Goal: Information Seeking & Learning: Find specific page/section

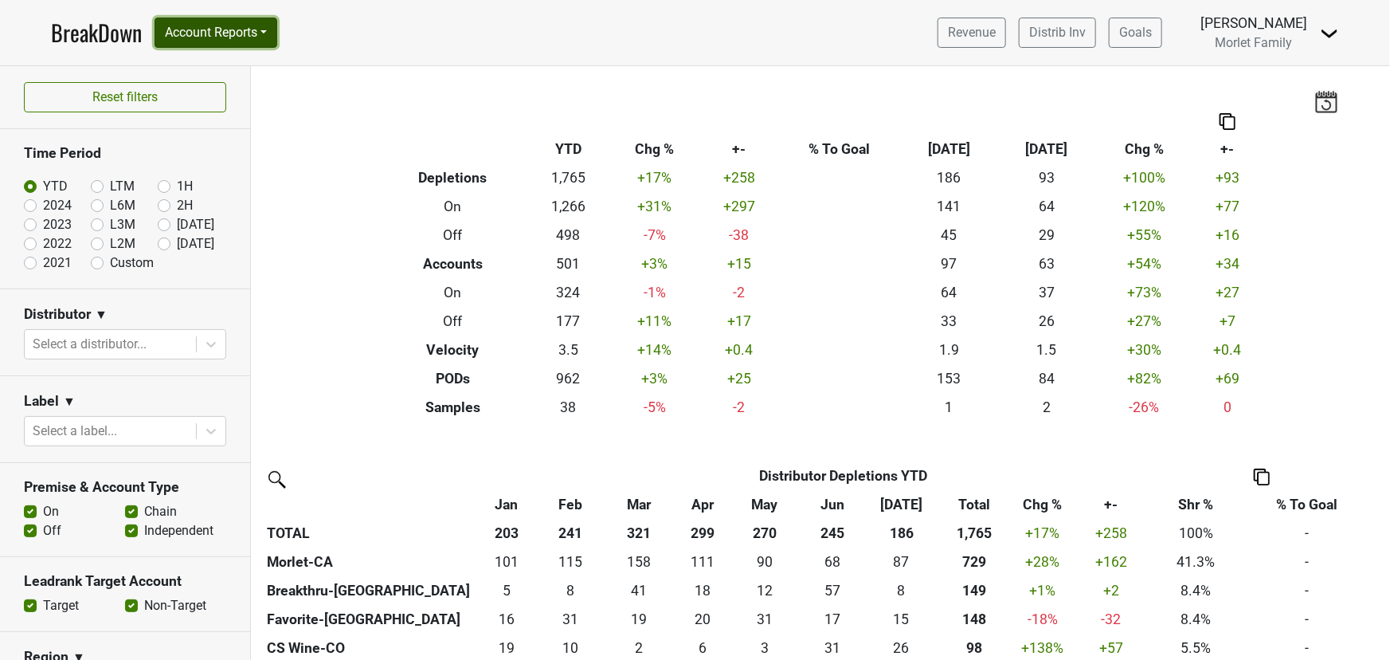
click at [219, 30] on button "Account Reports" at bounding box center [216, 33] width 123 height 30
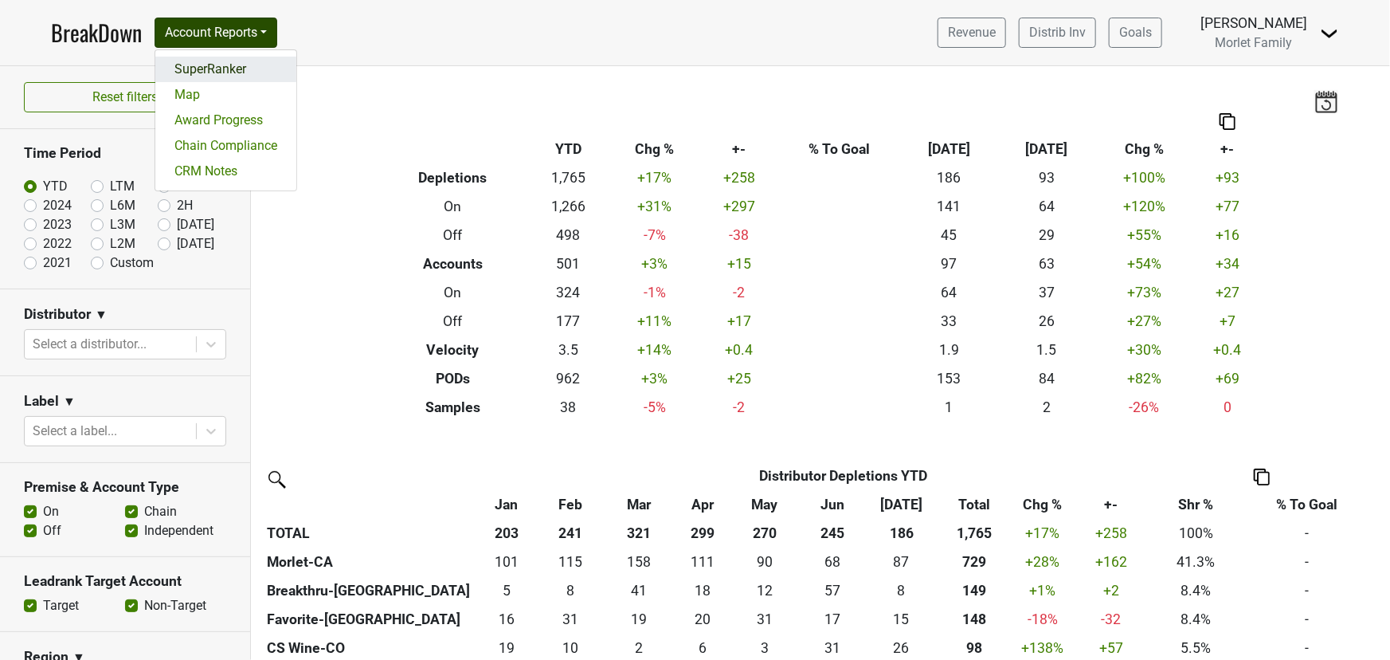
click at [214, 66] on link "SuperRanker" at bounding box center [225, 69] width 141 height 25
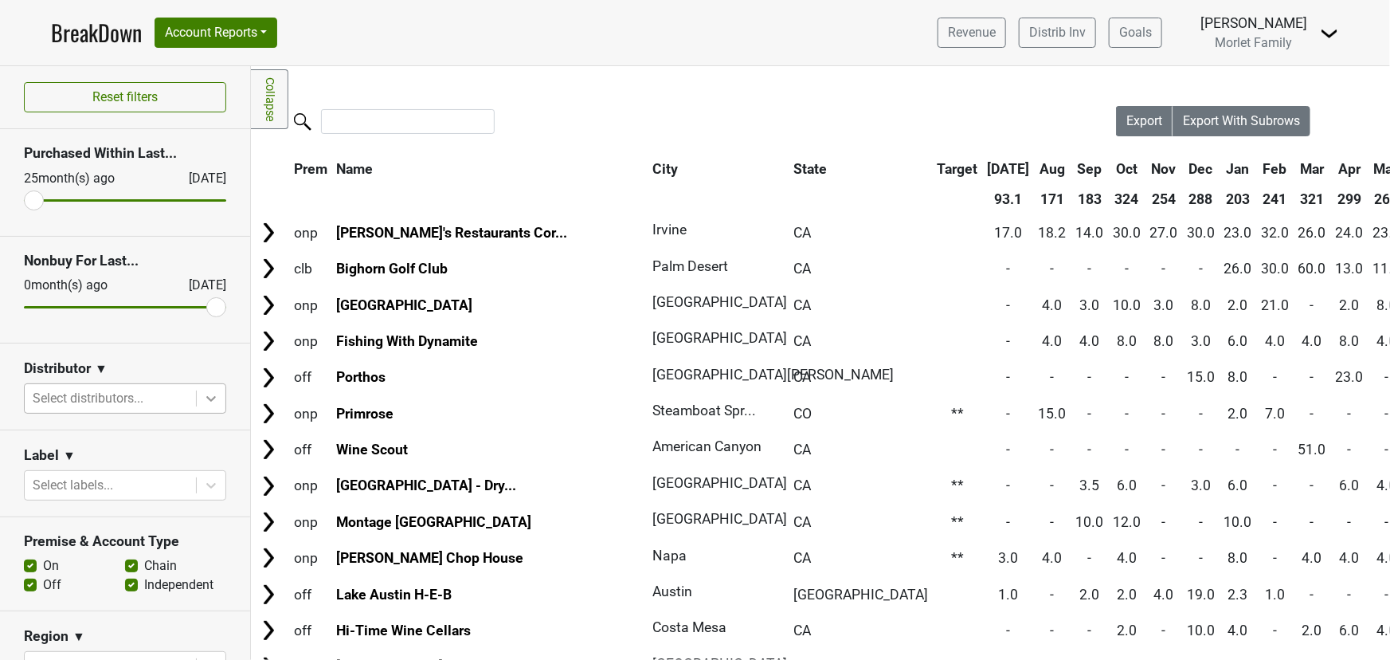
click at [203, 394] on icon at bounding box center [211, 398] width 16 height 16
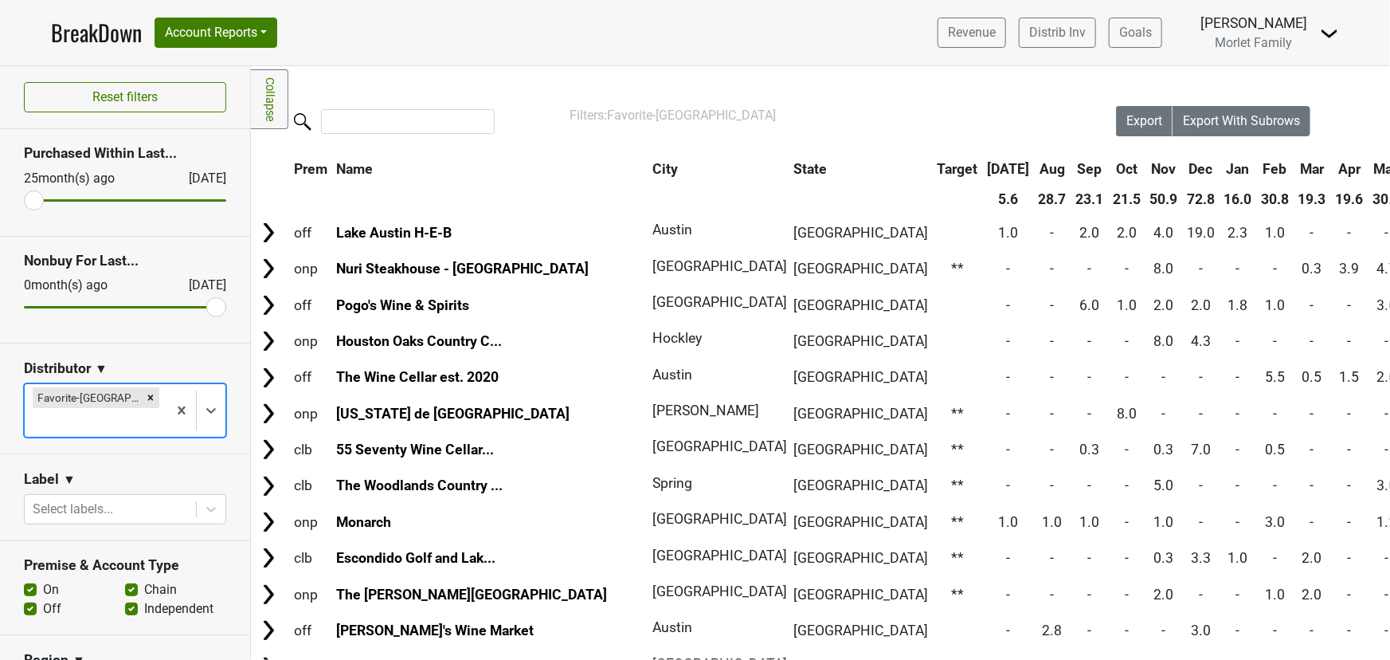
click at [104, 29] on link "BreakDown" at bounding box center [96, 32] width 91 height 33
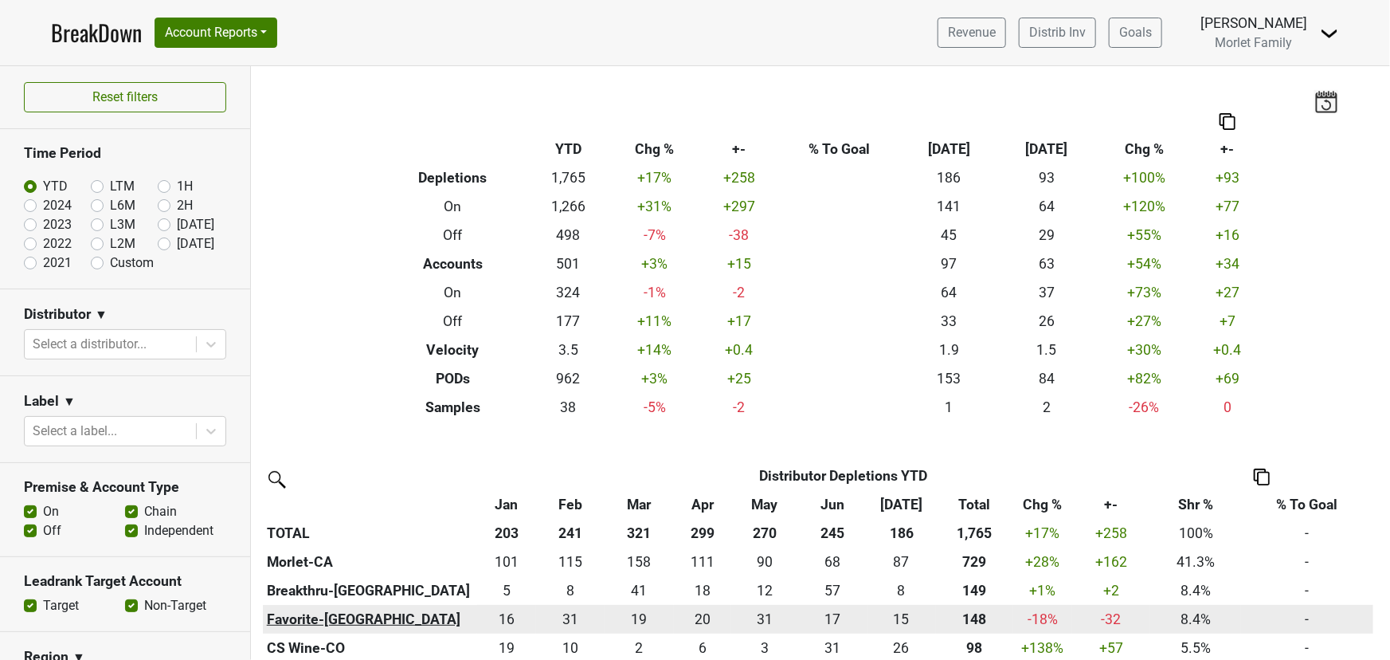
click at [287, 617] on th "Favorite-[GEOGRAPHIC_DATA]" at bounding box center [370, 619] width 214 height 29
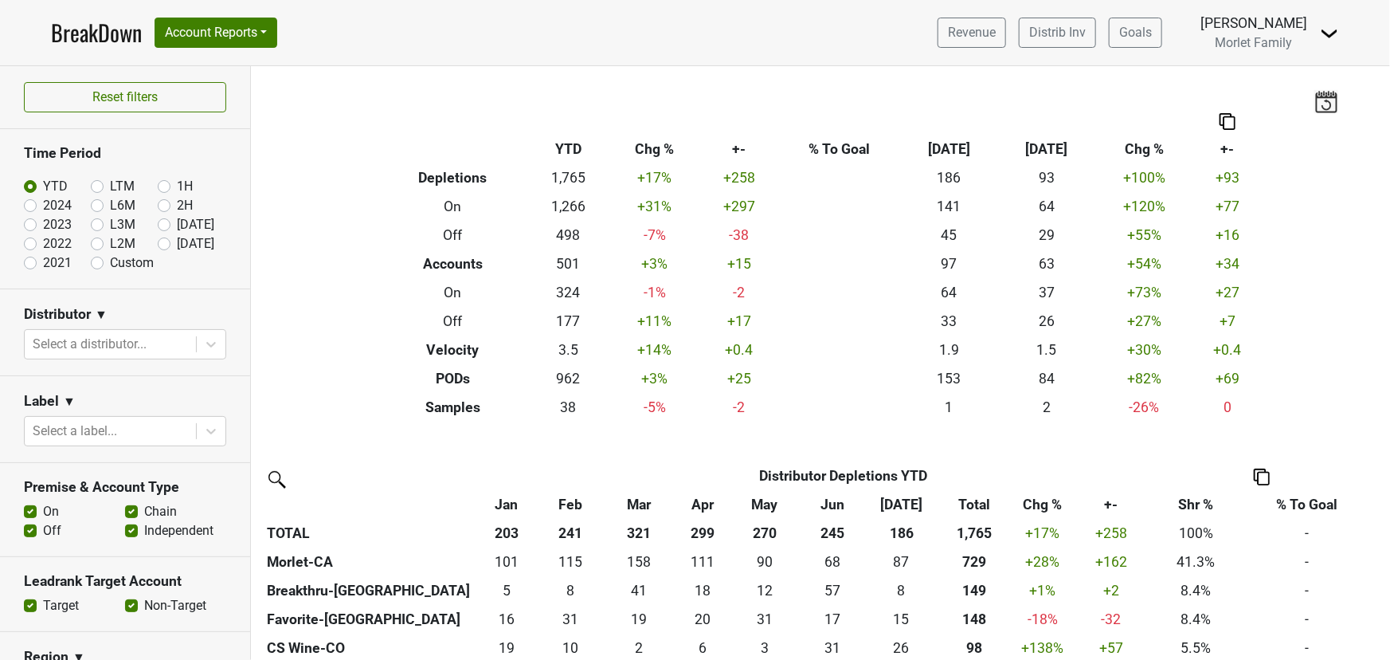
click at [43, 204] on label "2024" at bounding box center [57, 205] width 29 height 19
click at [29, 204] on input "2024" at bounding box center [56, 204] width 64 height 16
radio input "true"
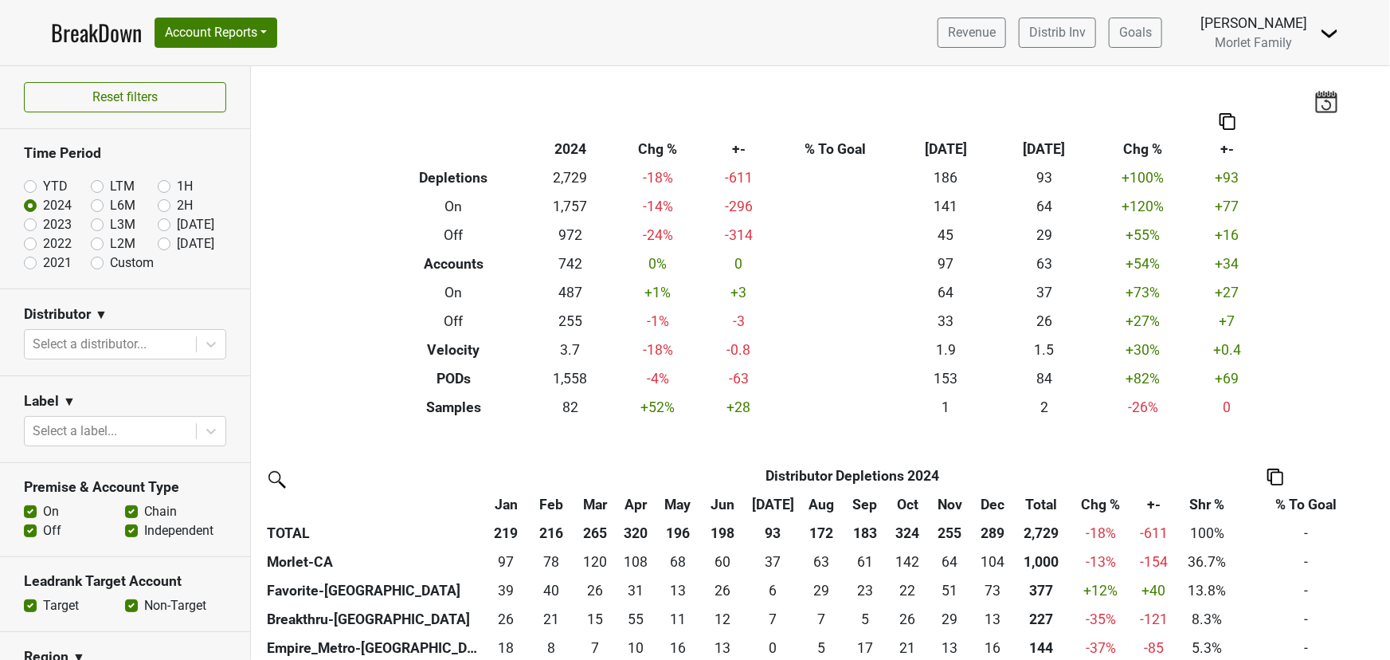
click at [43, 185] on label "YTD" at bounding box center [55, 186] width 25 height 19
click at [30, 185] on input "YTD" at bounding box center [56, 185] width 64 height 16
radio input "true"
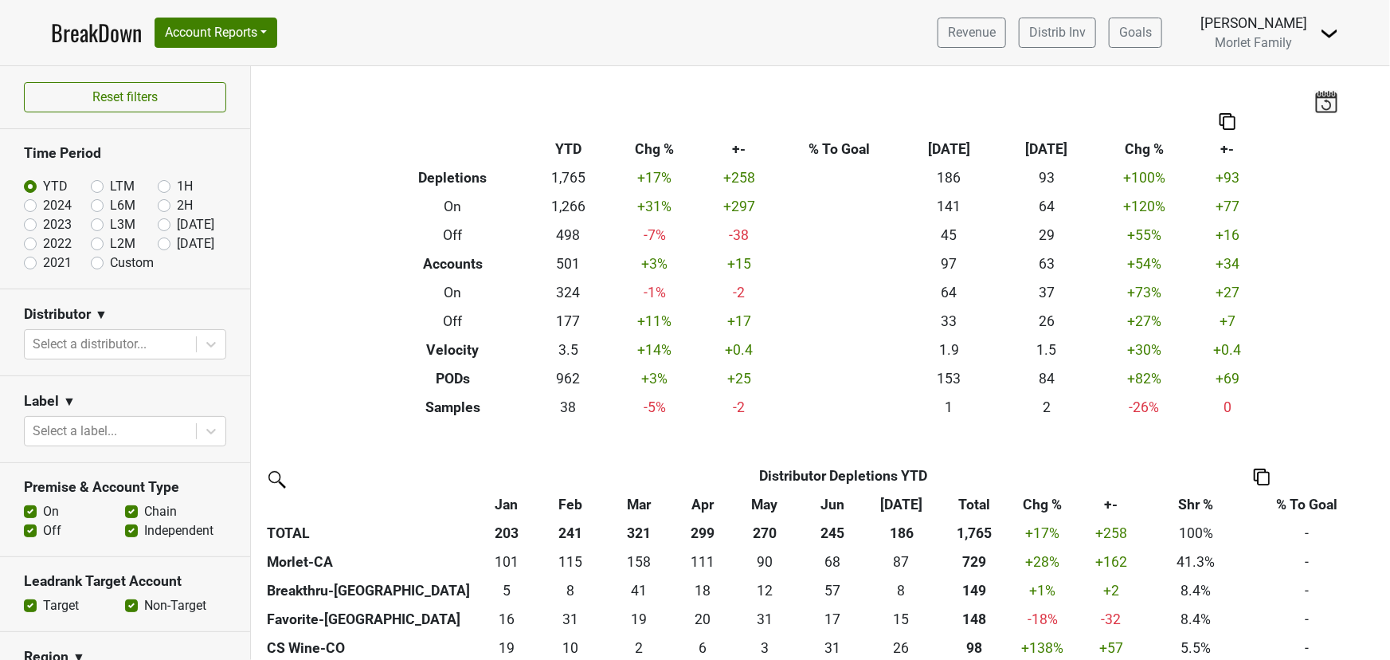
click at [43, 206] on label "2024" at bounding box center [57, 205] width 29 height 19
click at [32, 206] on input "2024" at bounding box center [56, 204] width 64 height 16
radio input "true"
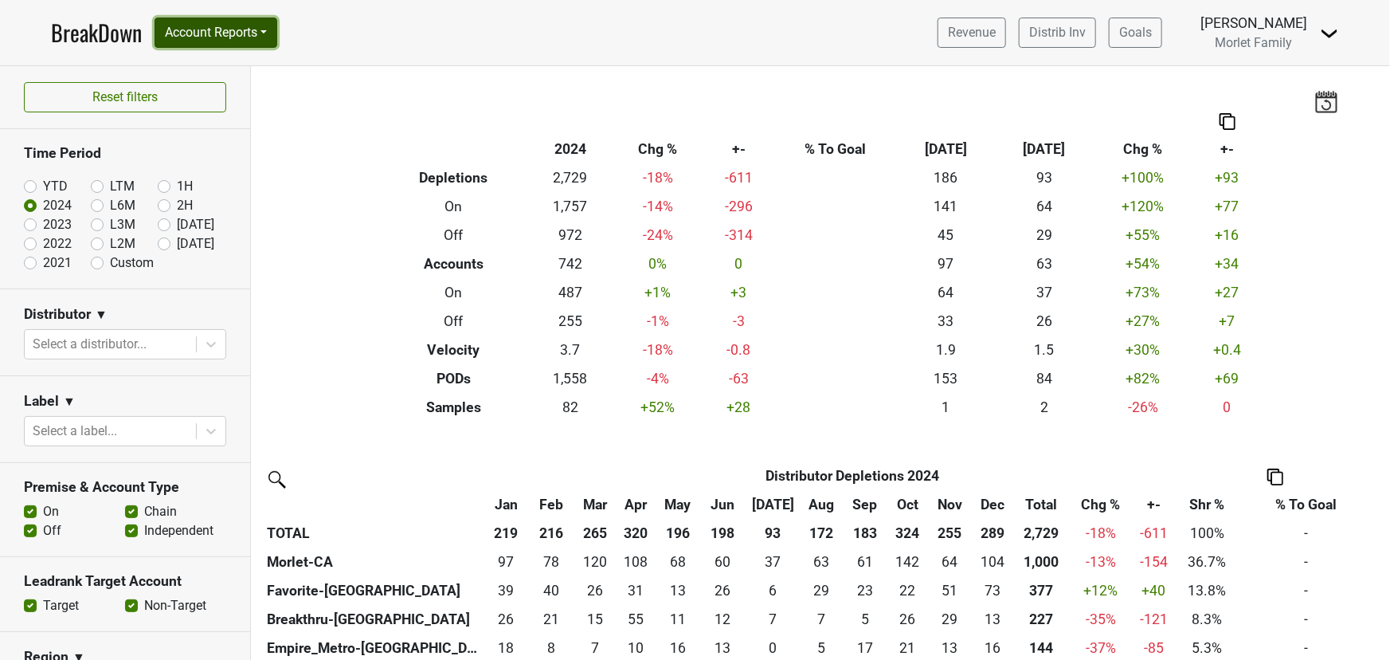
click at [207, 36] on button "Account Reports" at bounding box center [216, 33] width 123 height 30
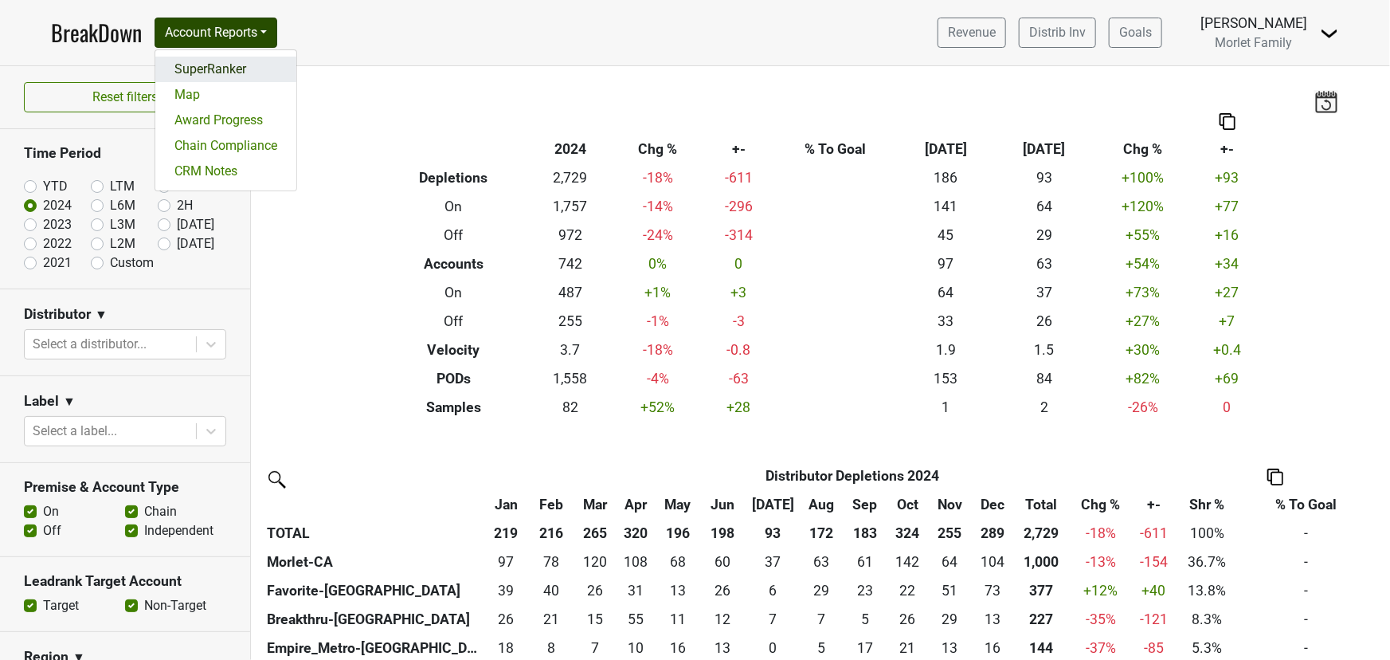
click at [214, 59] on link "SuperRanker" at bounding box center [225, 69] width 141 height 25
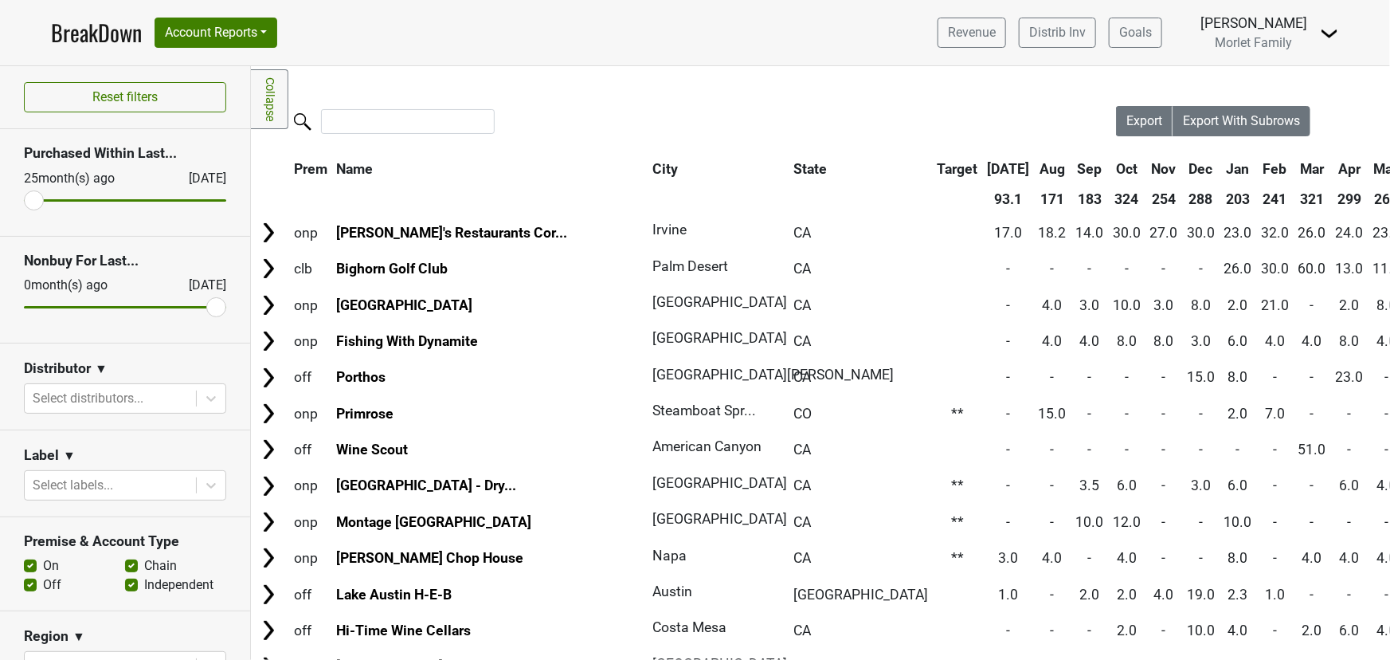
click at [93, 32] on link "BreakDown" at bounding box center [96, 32] width 91 height 33
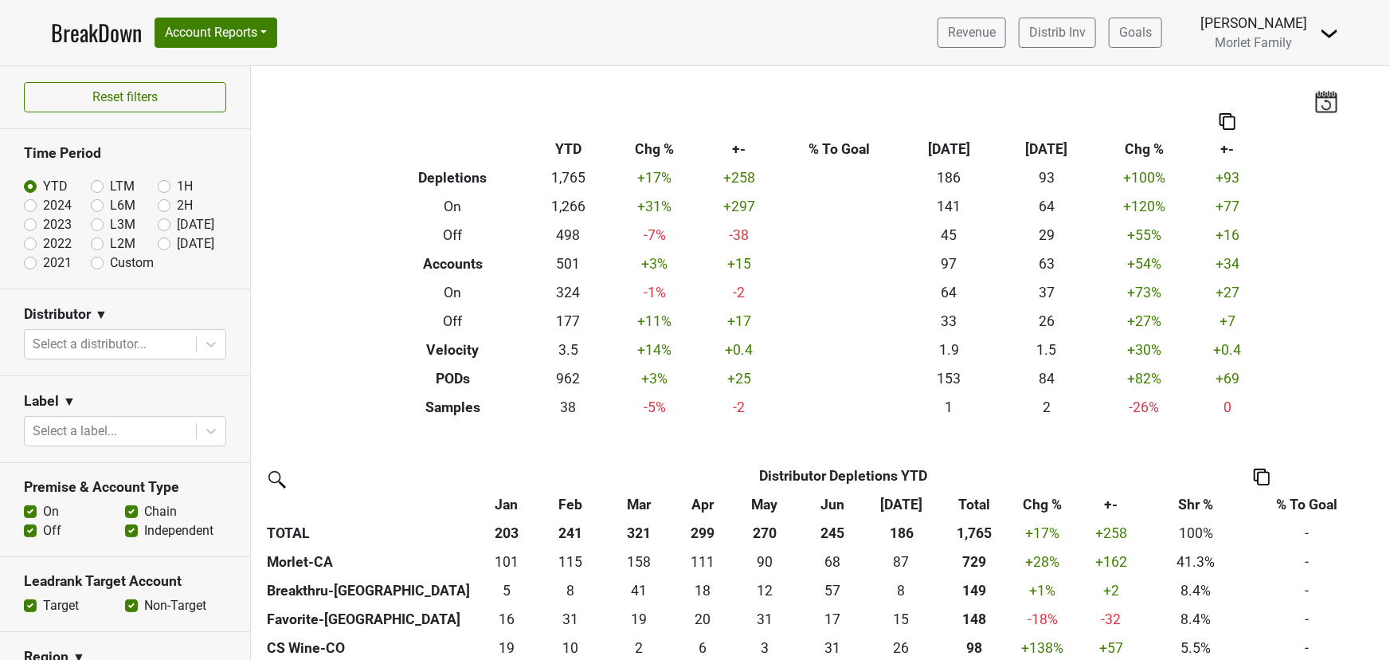
click at [43, 205] on label "2024" at bounding box center [57, 205] width 29 height 19
click at [33, 205] on input "2024" at bounding box center [56, 204] width 64 height 16
radio input "true"
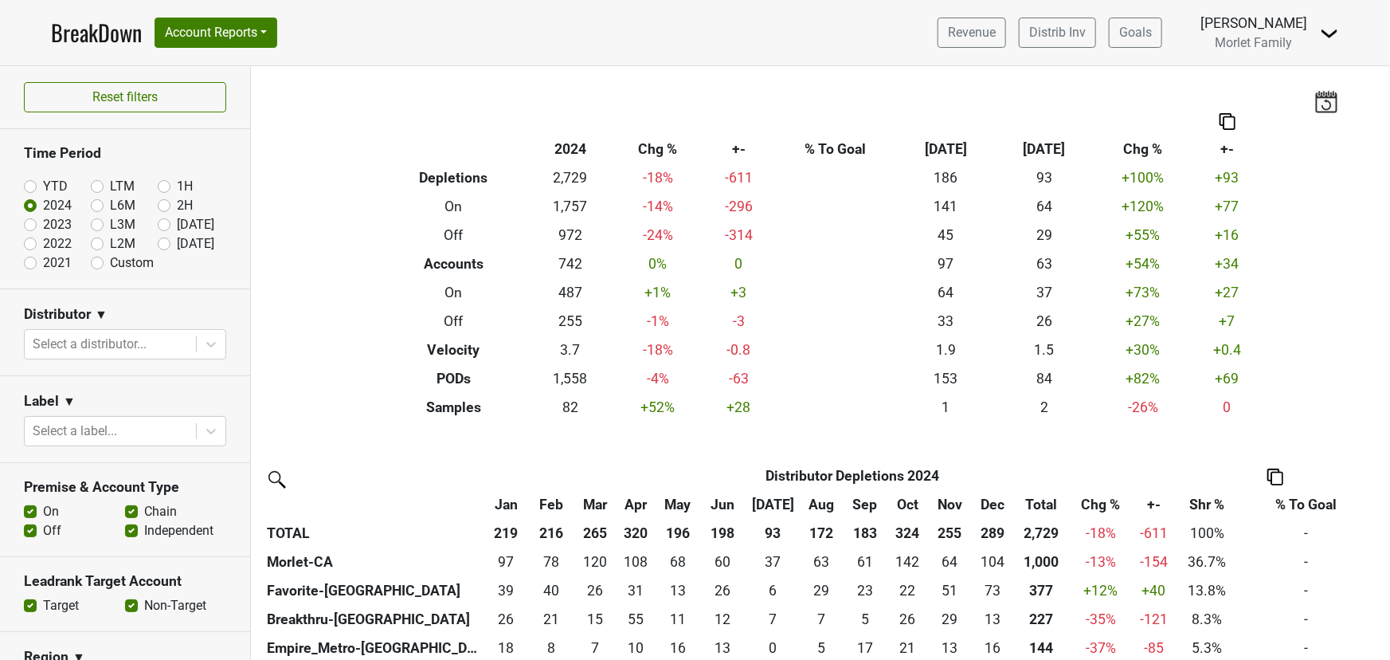
click at [43, 184] on label "YTD" at bounding box center [55, 186] width 25 height 19
click at [31, 184] on input "YTD" at bounding box center [56, 185] width 64 height 16
radio input "true"
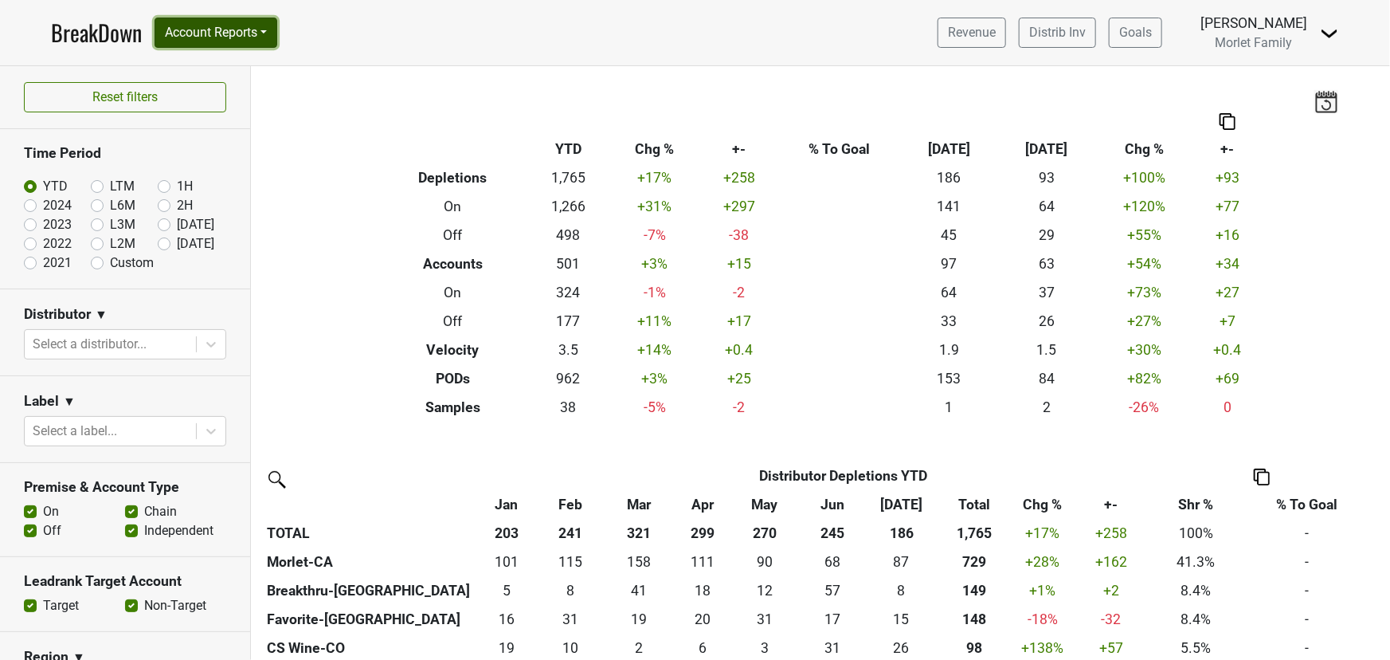
click at [221, 32] on button "Account Reports" at bounding box center [216, 33] width 123 height 30
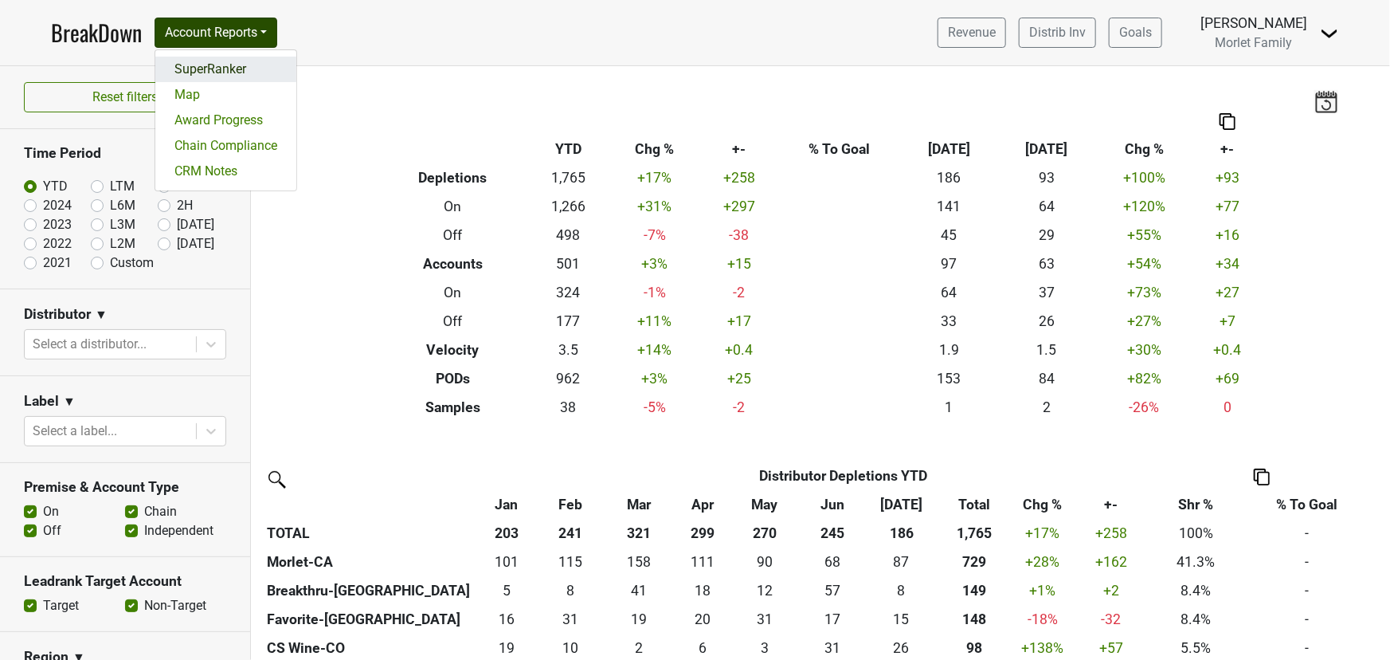
click at [236, 64] on link "SuperRanker" at bounding box center [225, 69] width 141 height 25
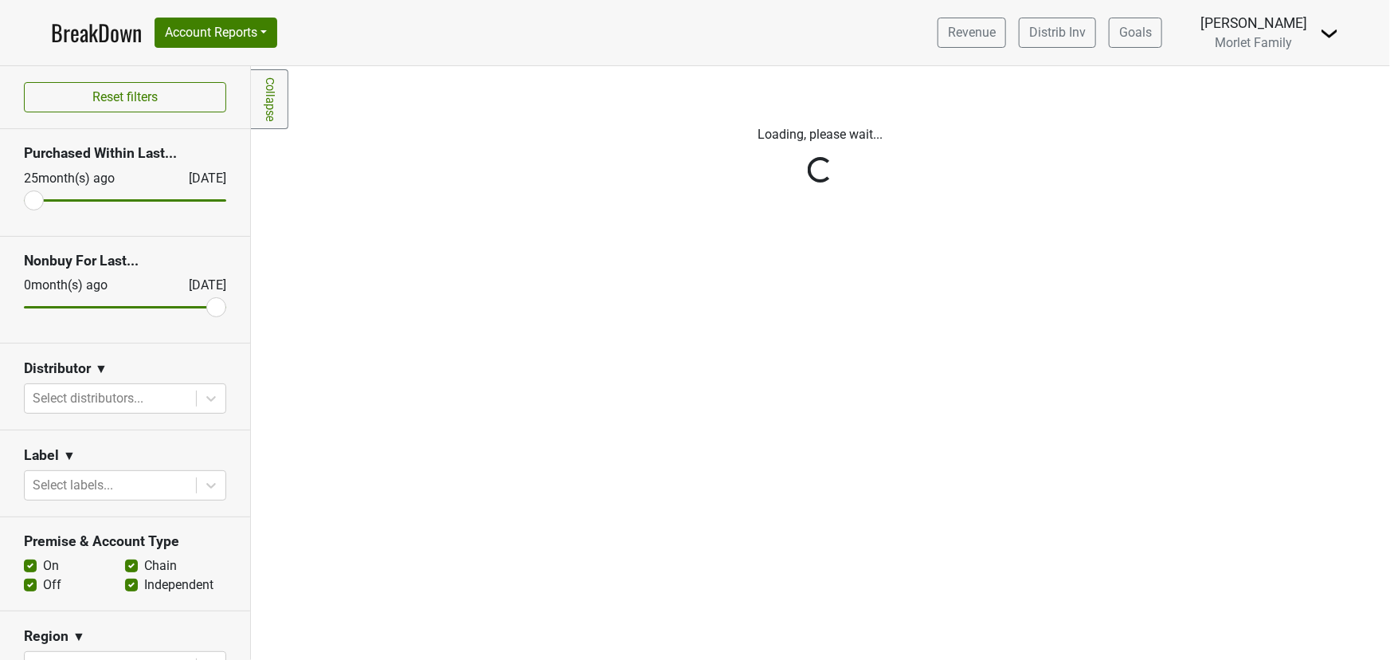
click at [206, 398] on icon at bounding box center [211, 399] width 10 height 6
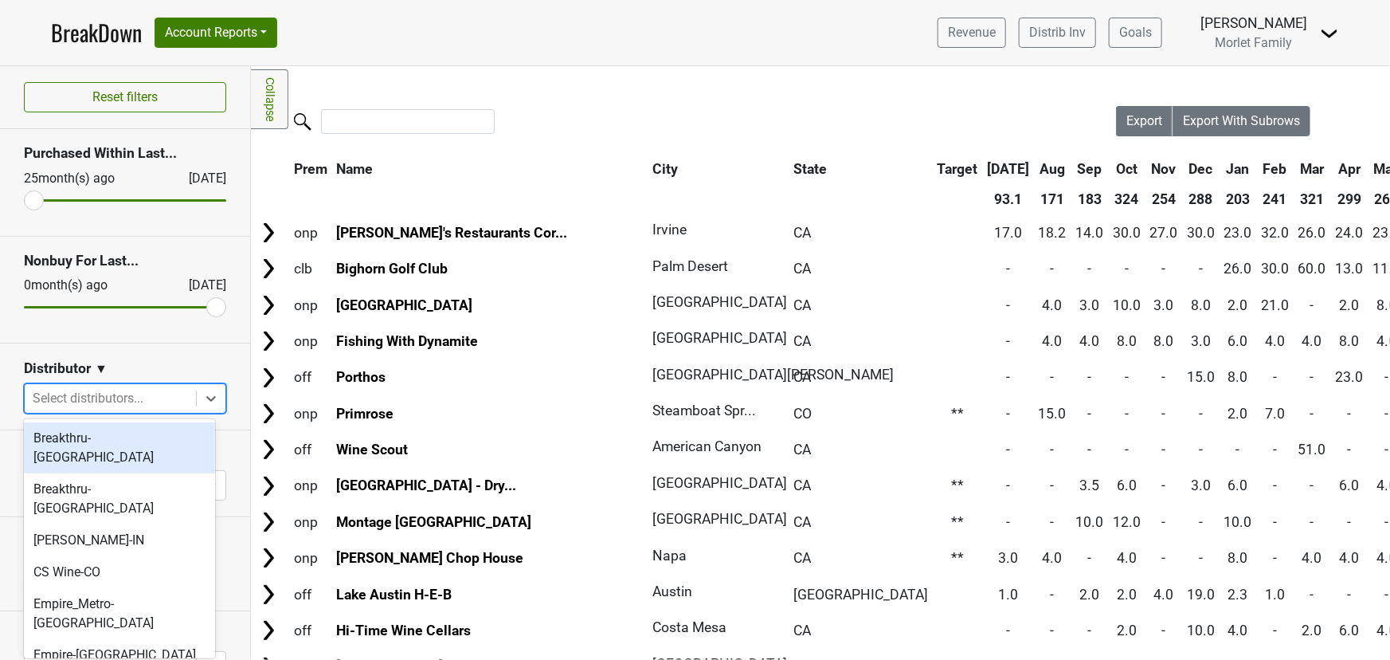
click at [129, 440] on div "Breakthru-FL" at bounding box center [119, 447] width 191 height 51
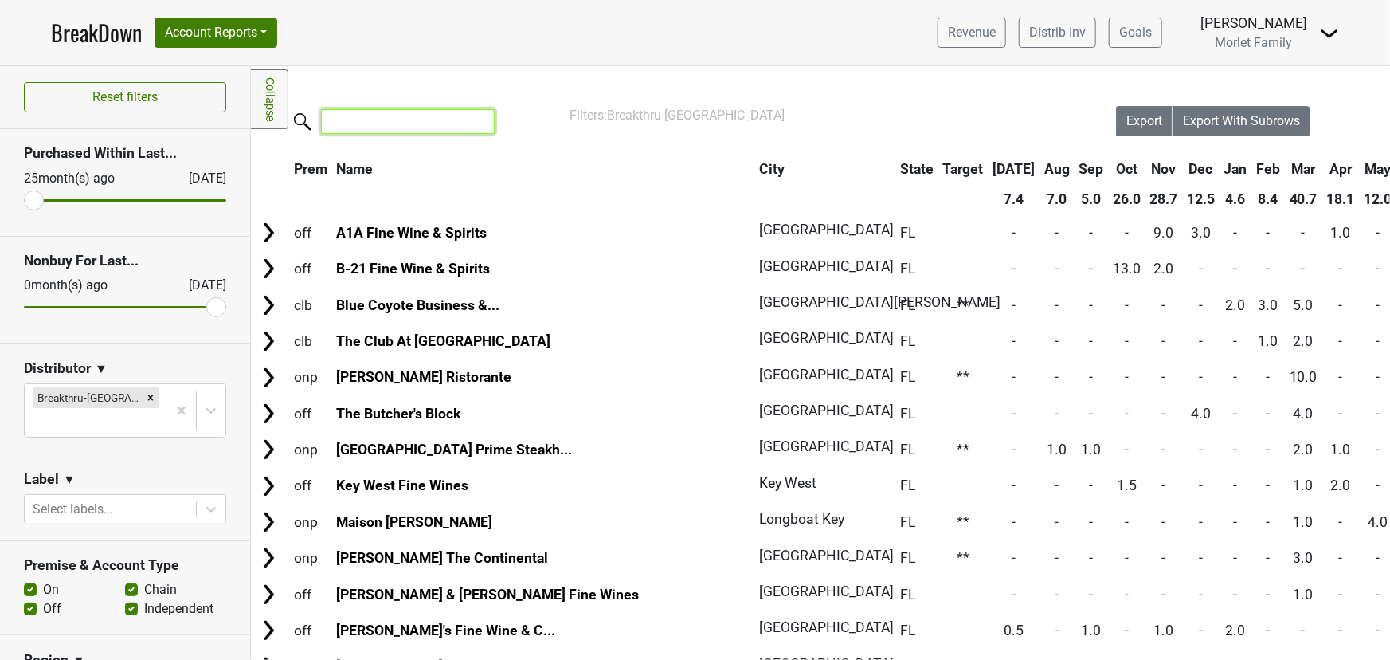
click at [386, 128] on input "search" at bounding box center [408, 121] width 174 height 25
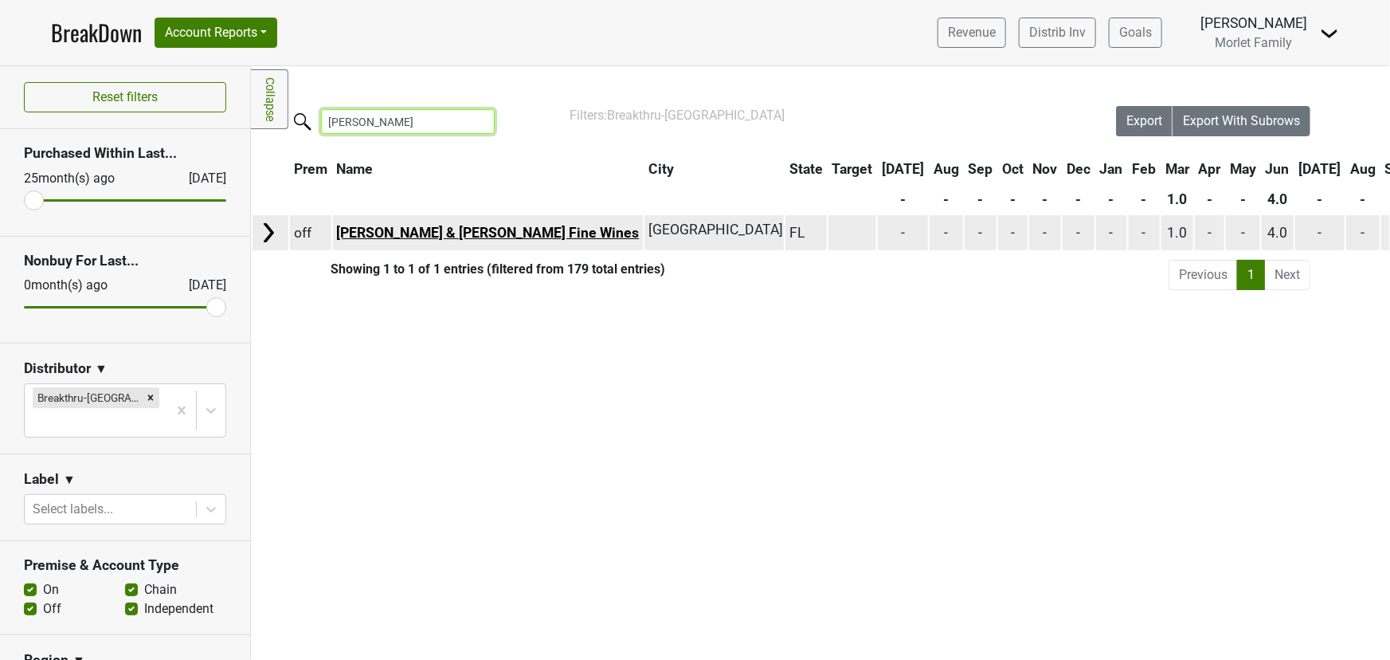
type input "adam"
click at [395, 226] on link "[PERSON_NAME] & [PERSON_NAME] Fine Wines" at bounding box center [487, 233] width 303 height 16
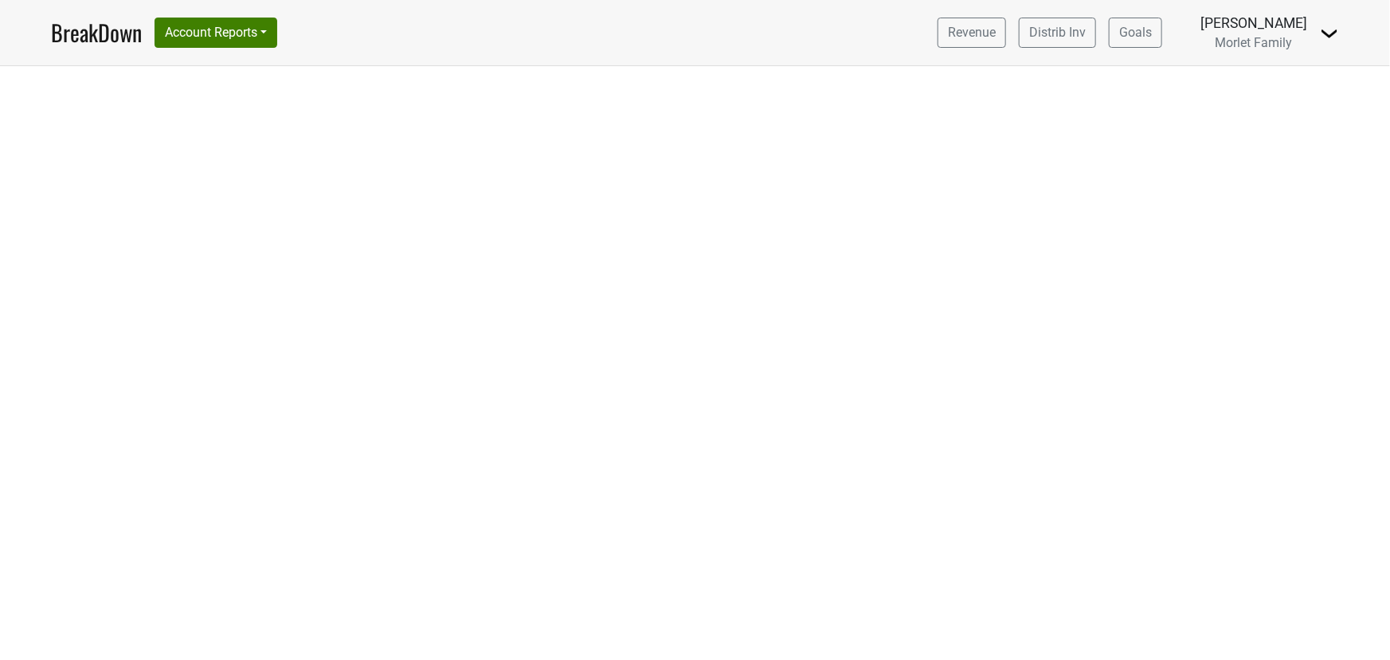
select select "CA"
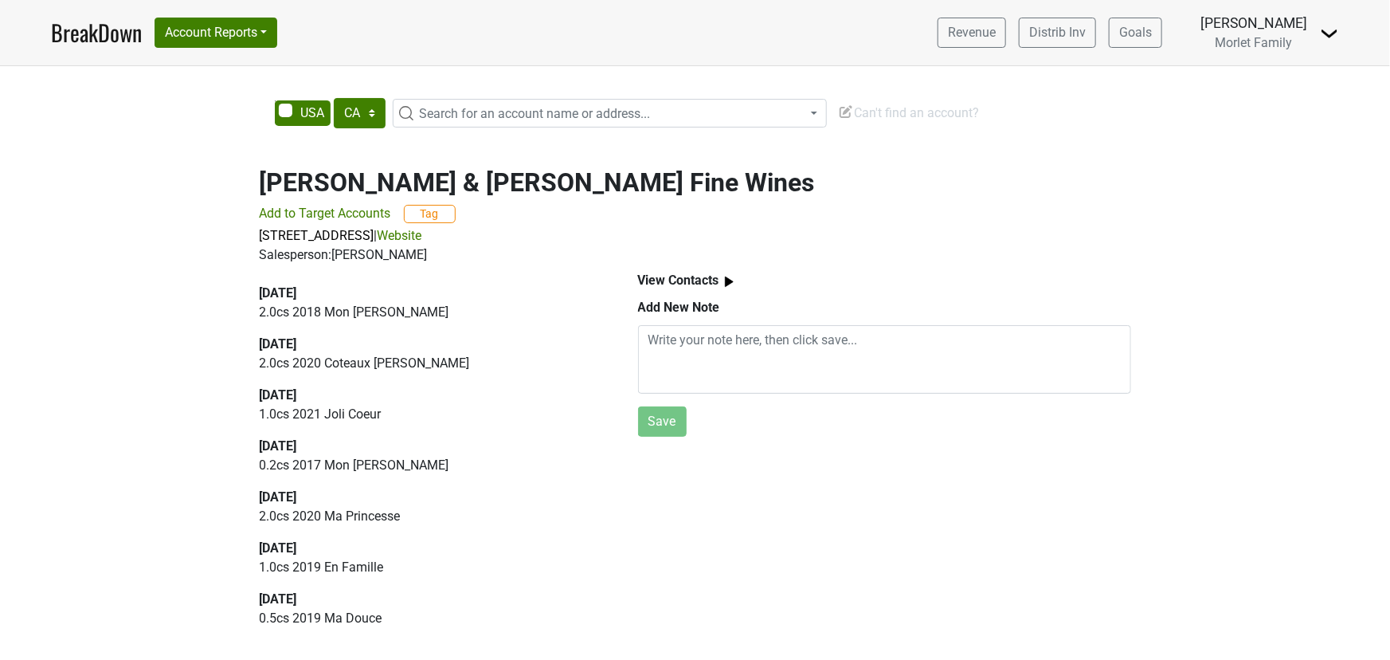
click at [422, 231] on link "Website" at bounding box center [400, 235] width 45 height 15
